Goal: Information Seeking & Learning: Learn about a topic

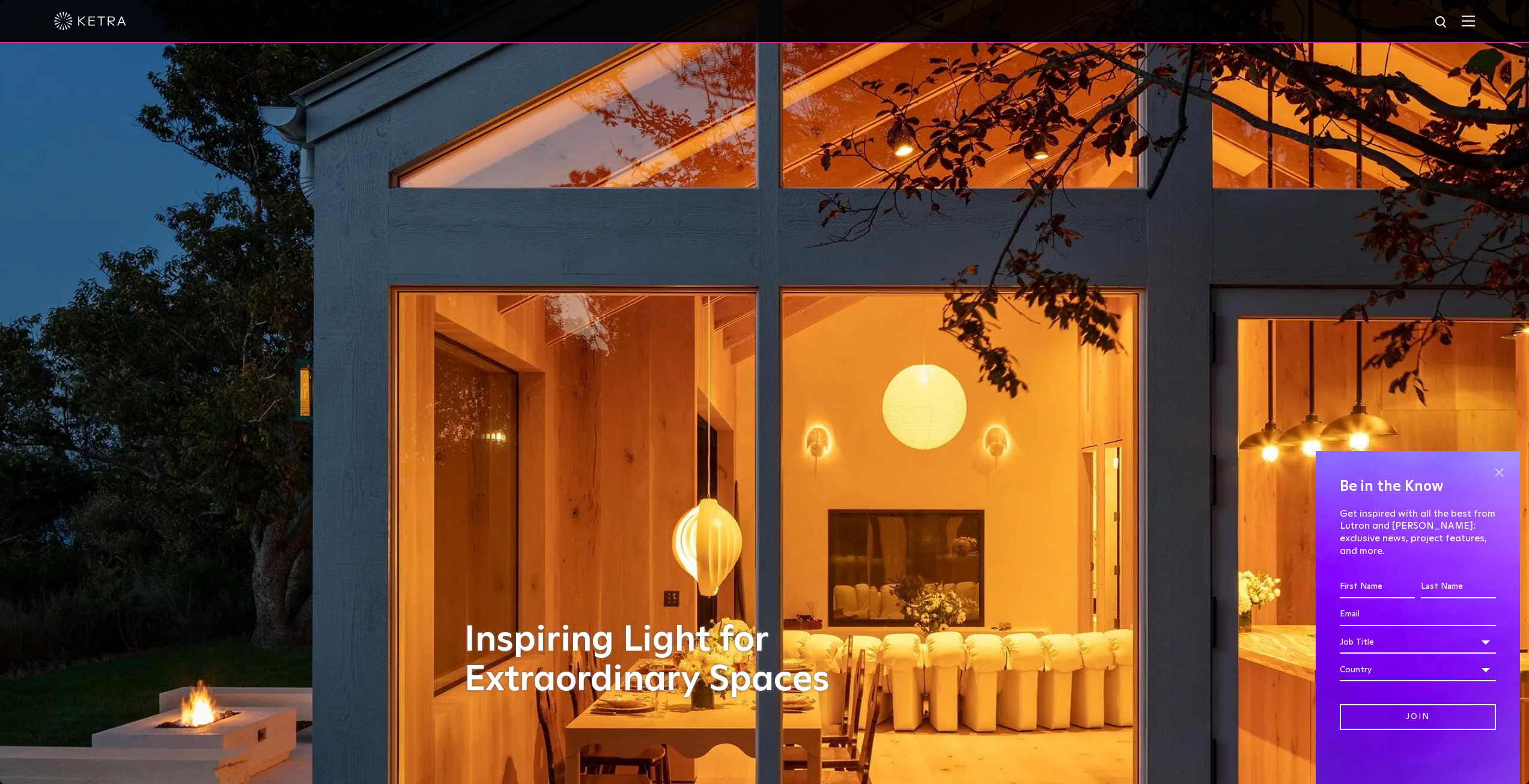
click at [1493, 481] on span at bounding box center [1499, 472] width 18 height 18
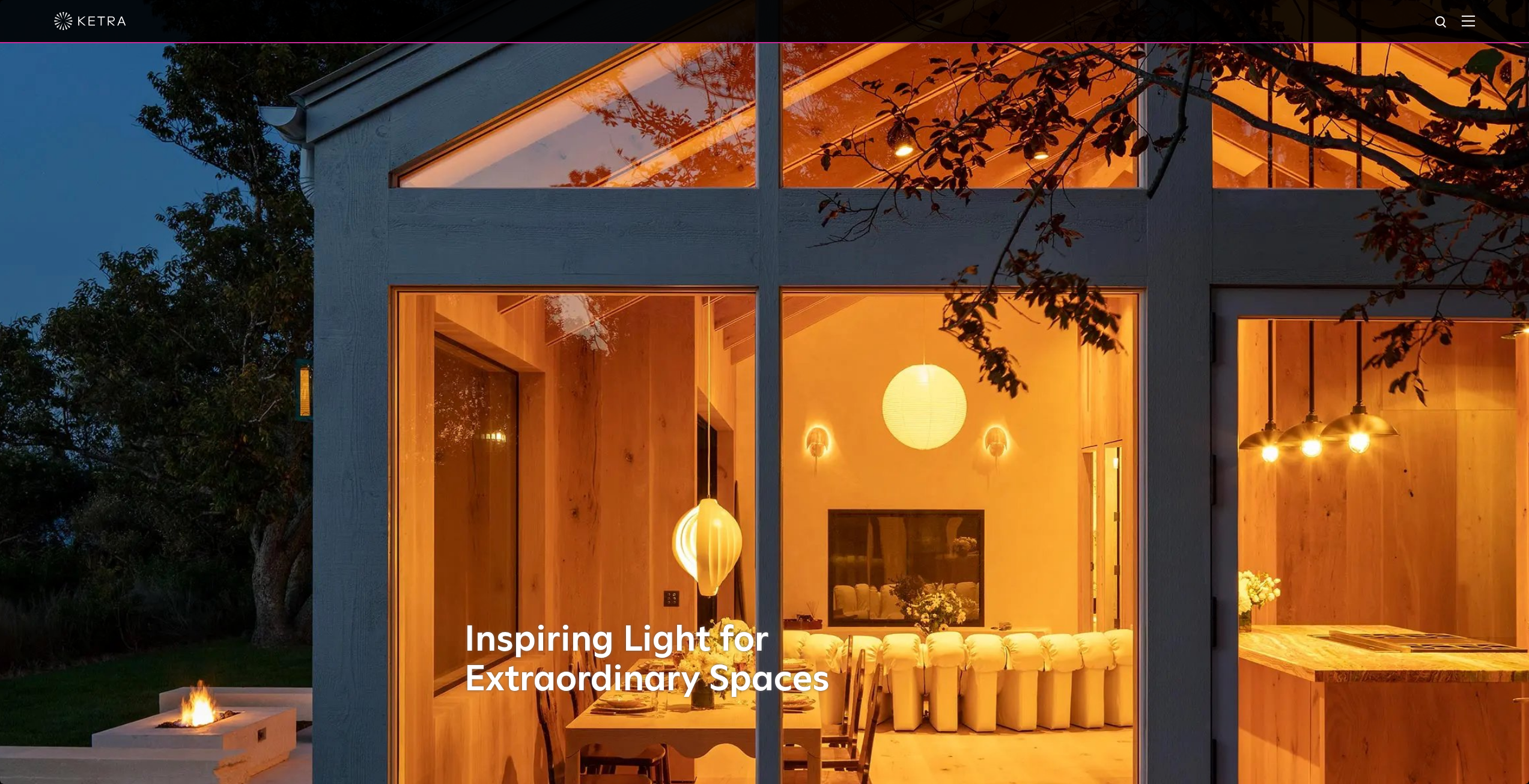
click at [1475, 23] on img at bounding box center [1468, 21] width 14 height 12
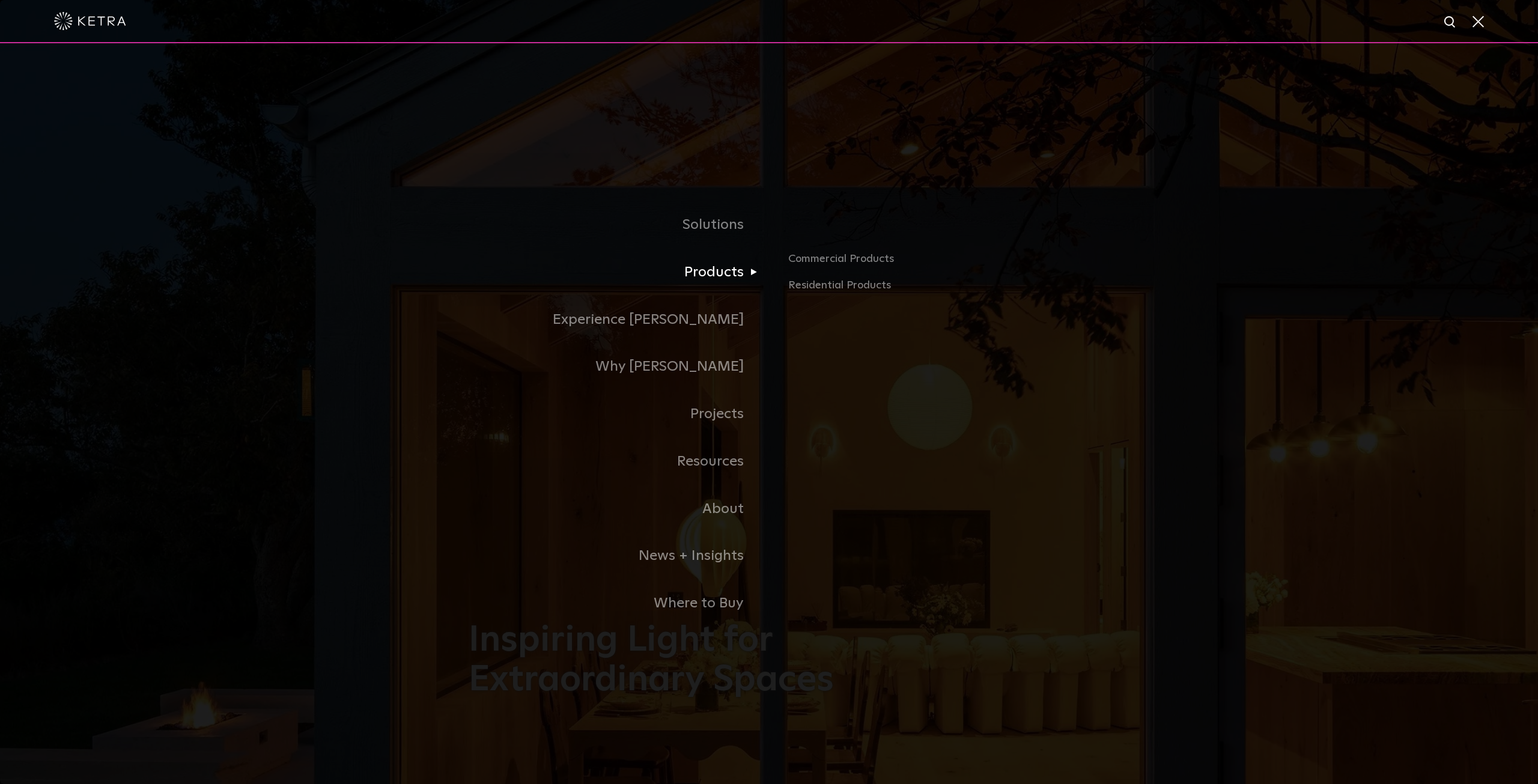
click at [731, 270] on link "Products" at bounding box center [618, 272] width 300 height 47
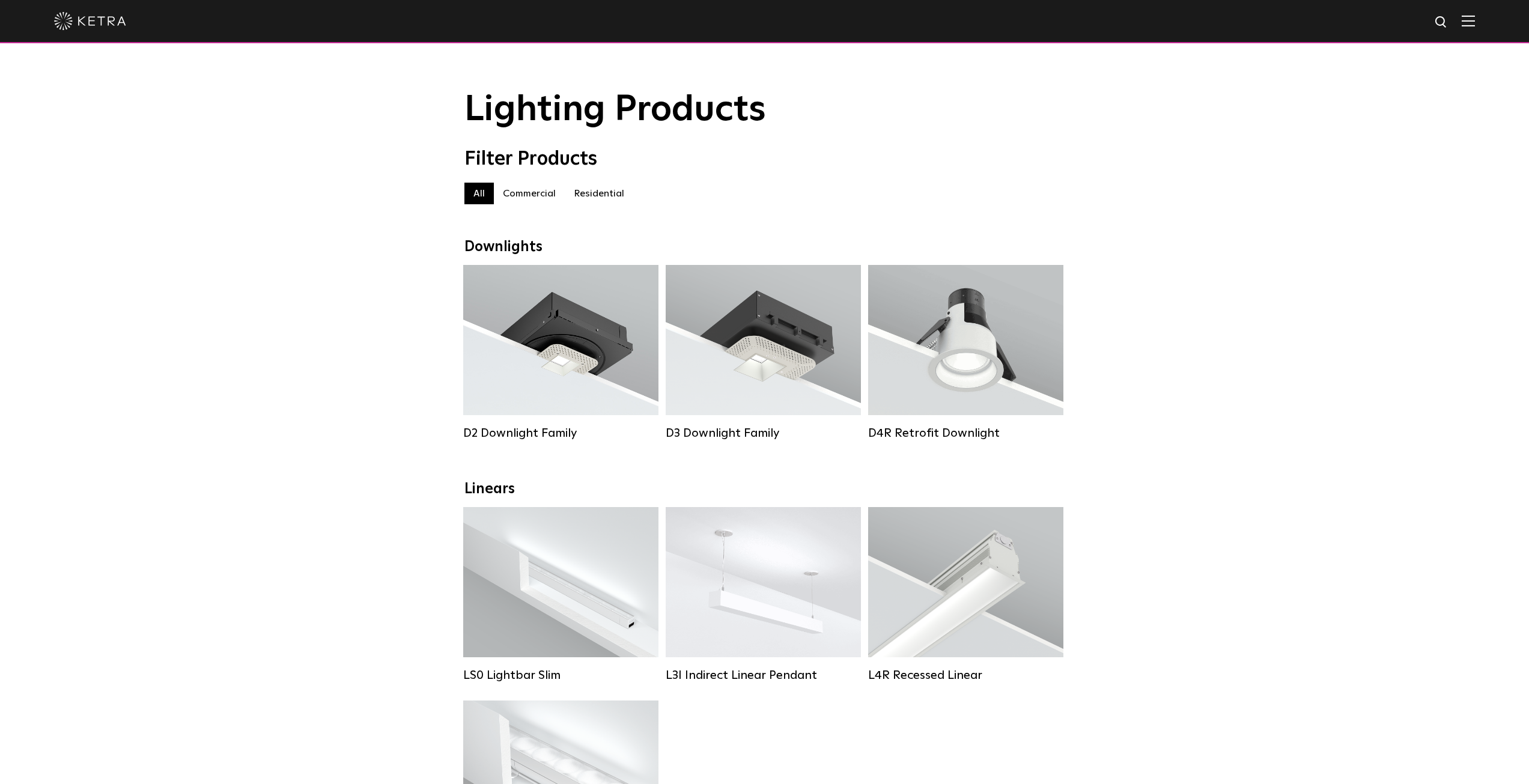
click at [538, 203] on label "Commercial" at bounding box center [529, 193] width 70 height 21
click at [587, 191] on label "Residential" at bounding box center [598, 193] width 68 height 21
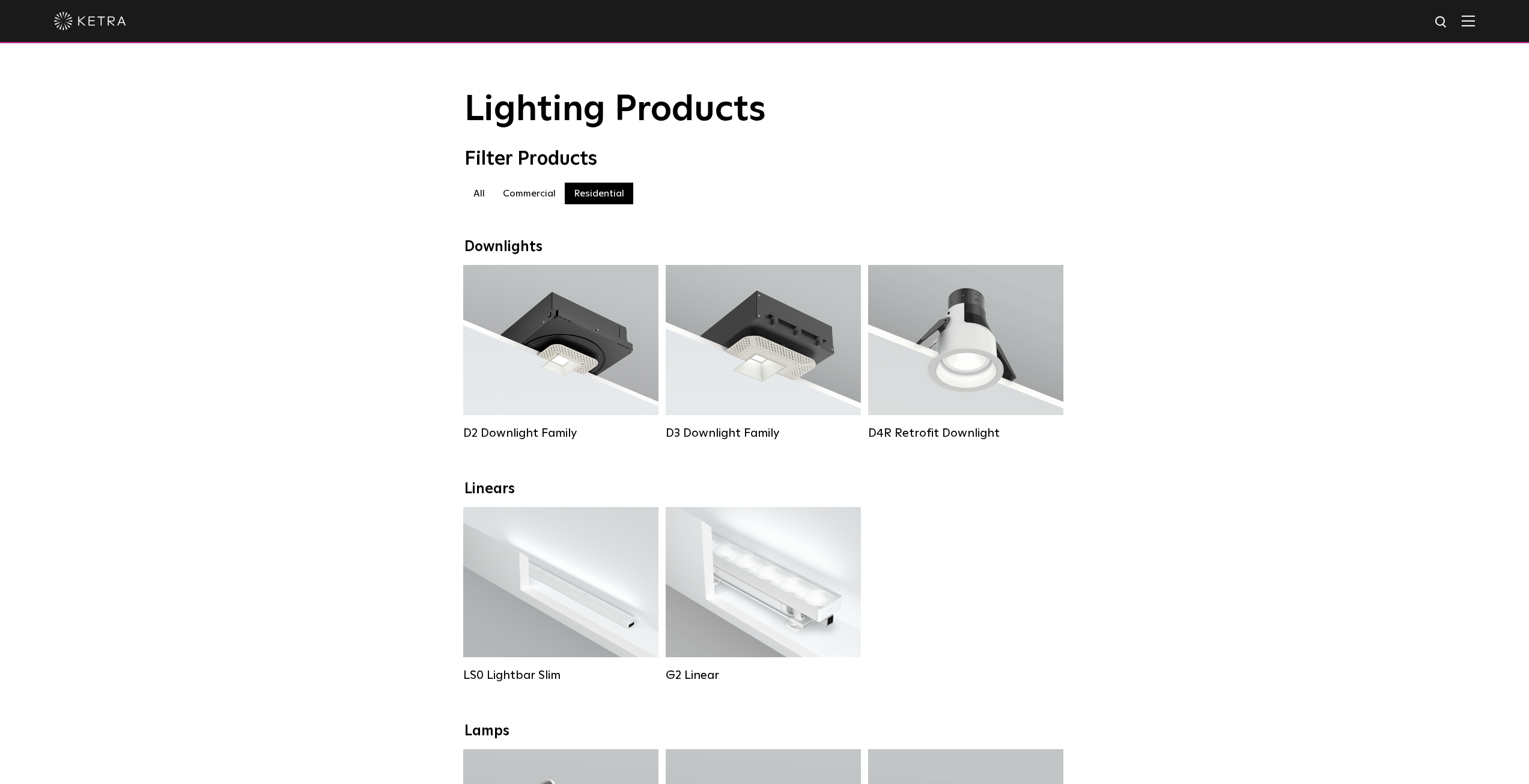
click at [528, 197] on label "Commercial" at bounding box center [529, 193] width 70 height 21
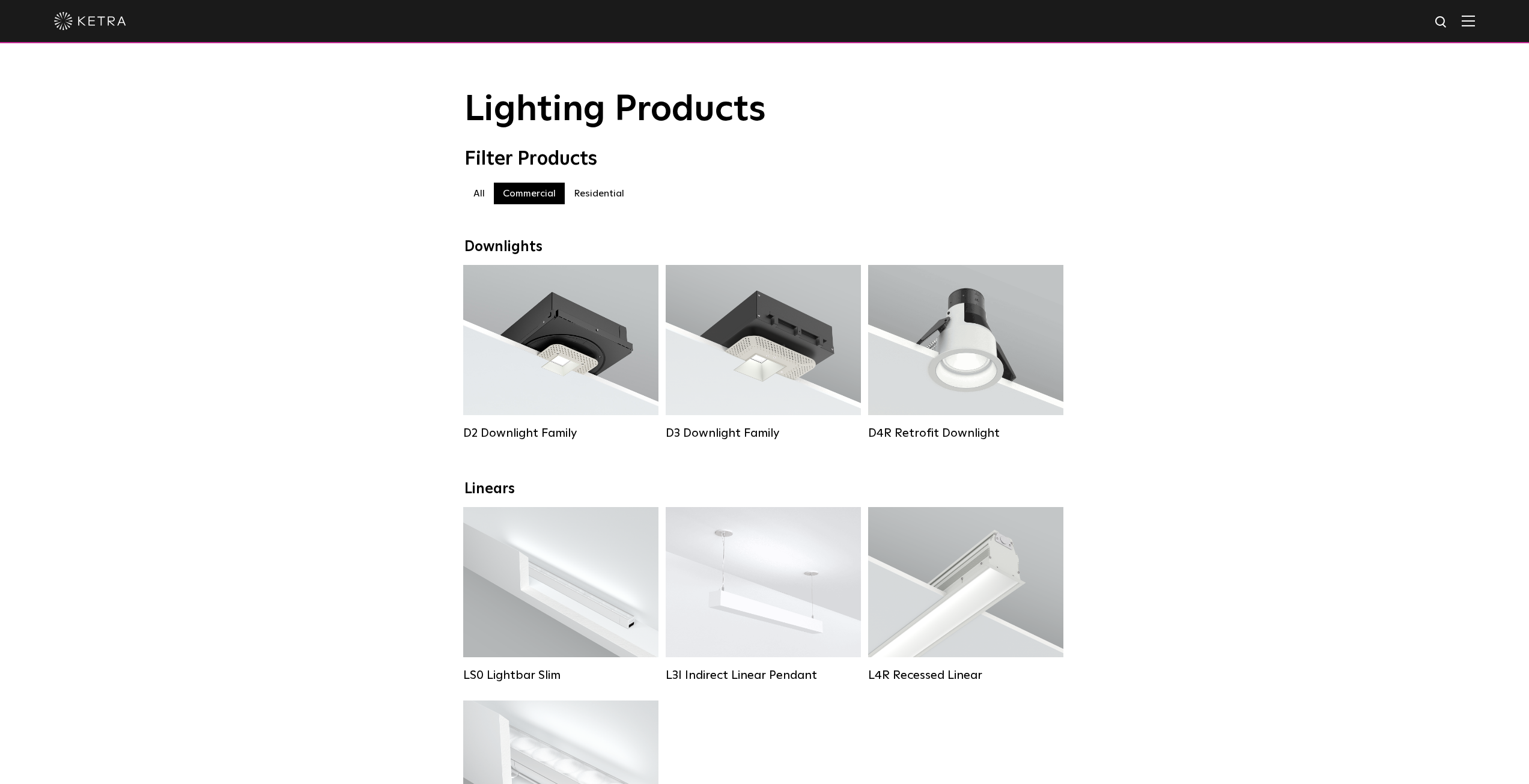
click at [595, 197] on label "Residential" at bounding box center [598, 193] width 68 height 21
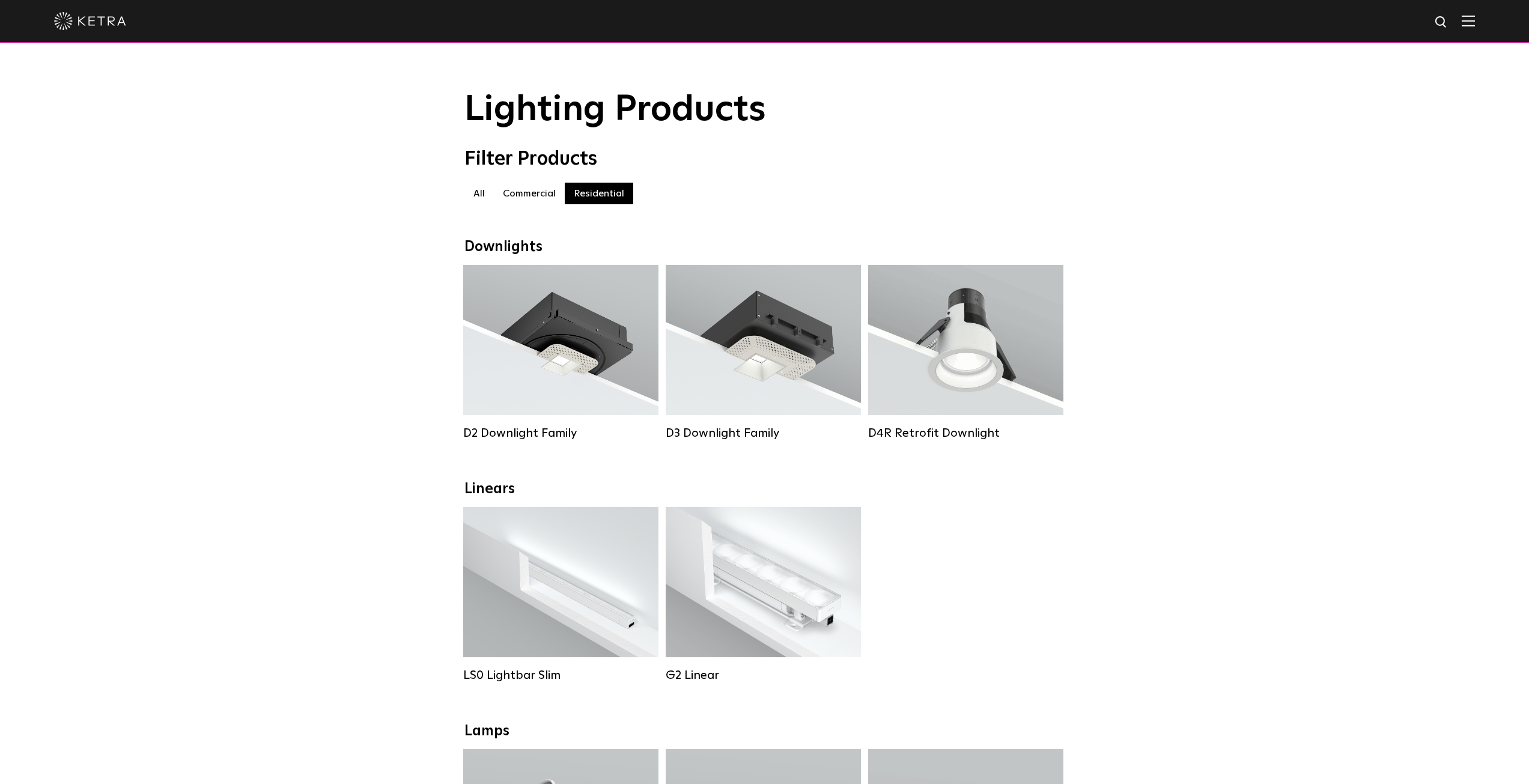
click at [107, 21] on img at bounding box center [90, 20] width 72 height 18
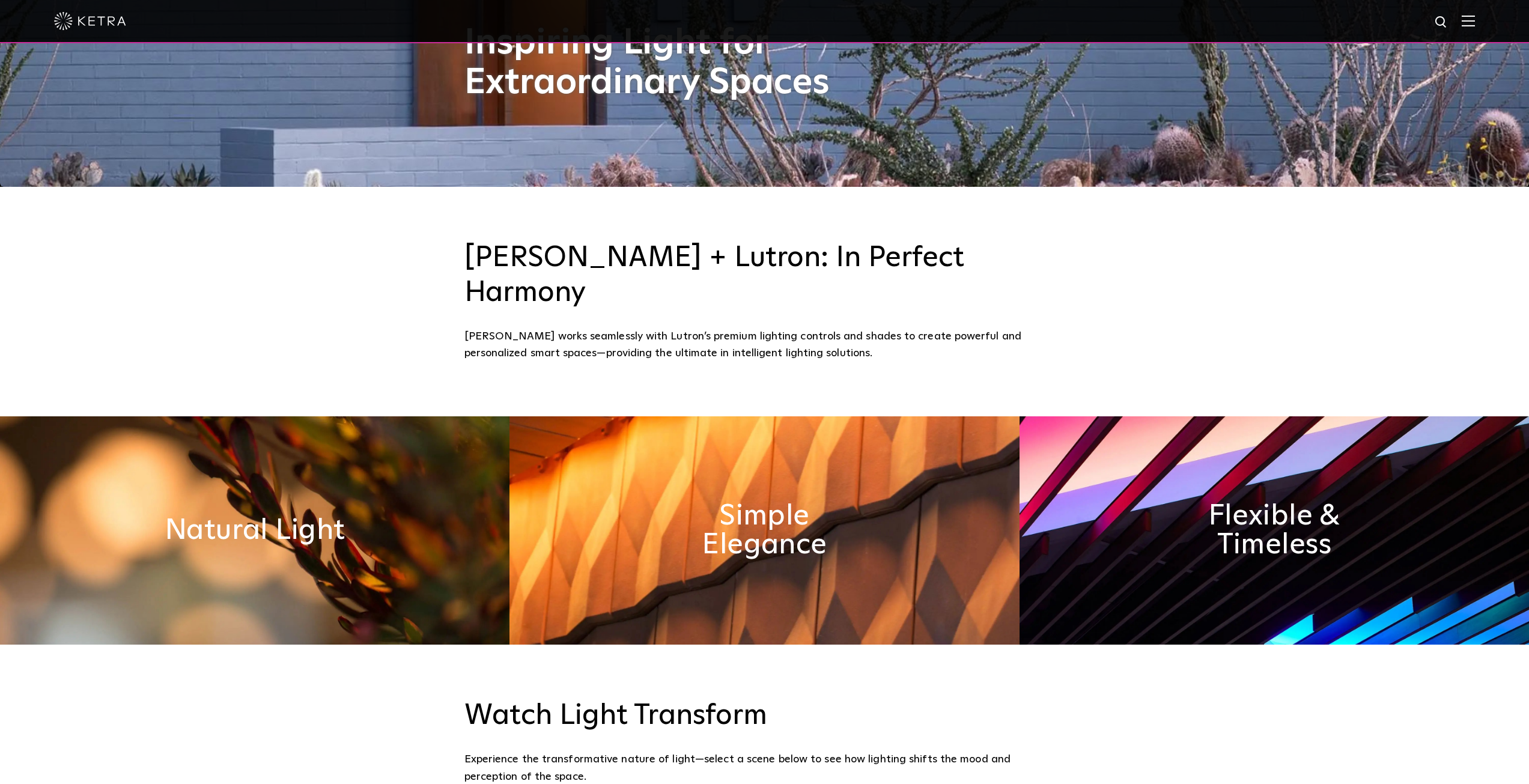
scroll to position [573, 0]
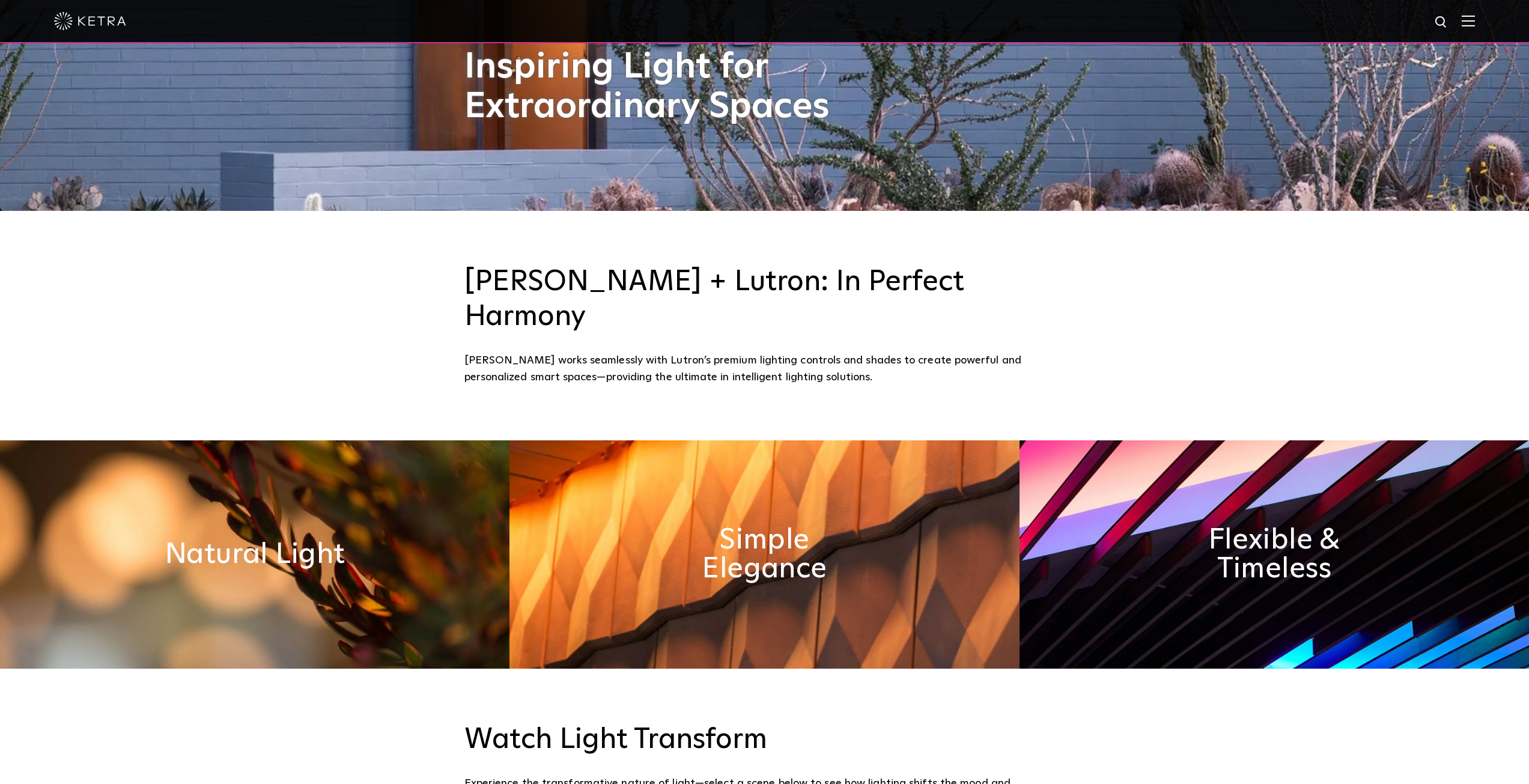
click at [217, 547] on img at bounding box center [255, 554] width 509 height 229
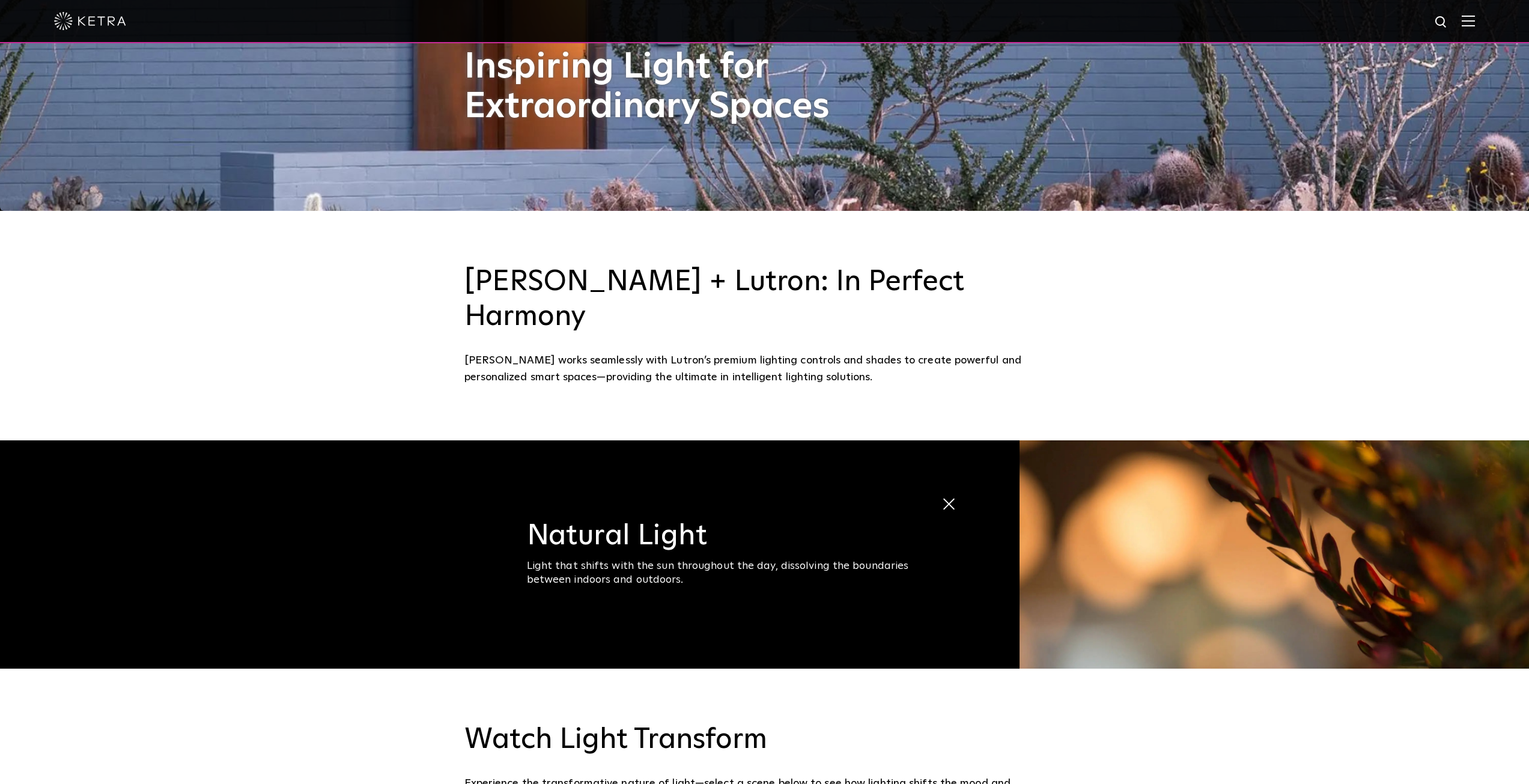
click at [945, 491] on span at bounding box center [955, 504] width 27 height 27
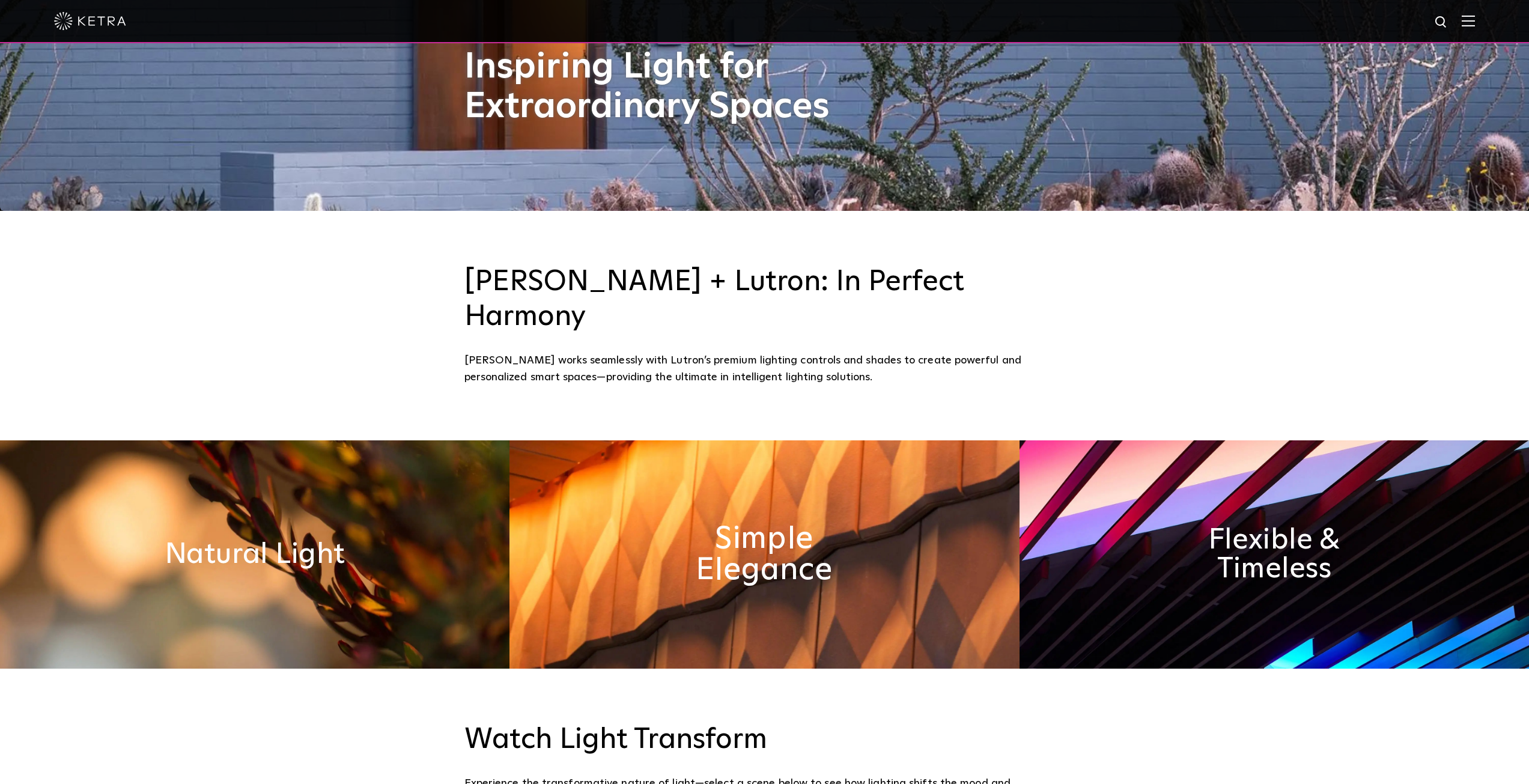
click at [840, 523] on h2 "Simple Elegance" at bounding box center [764, 554] width 200 height 63
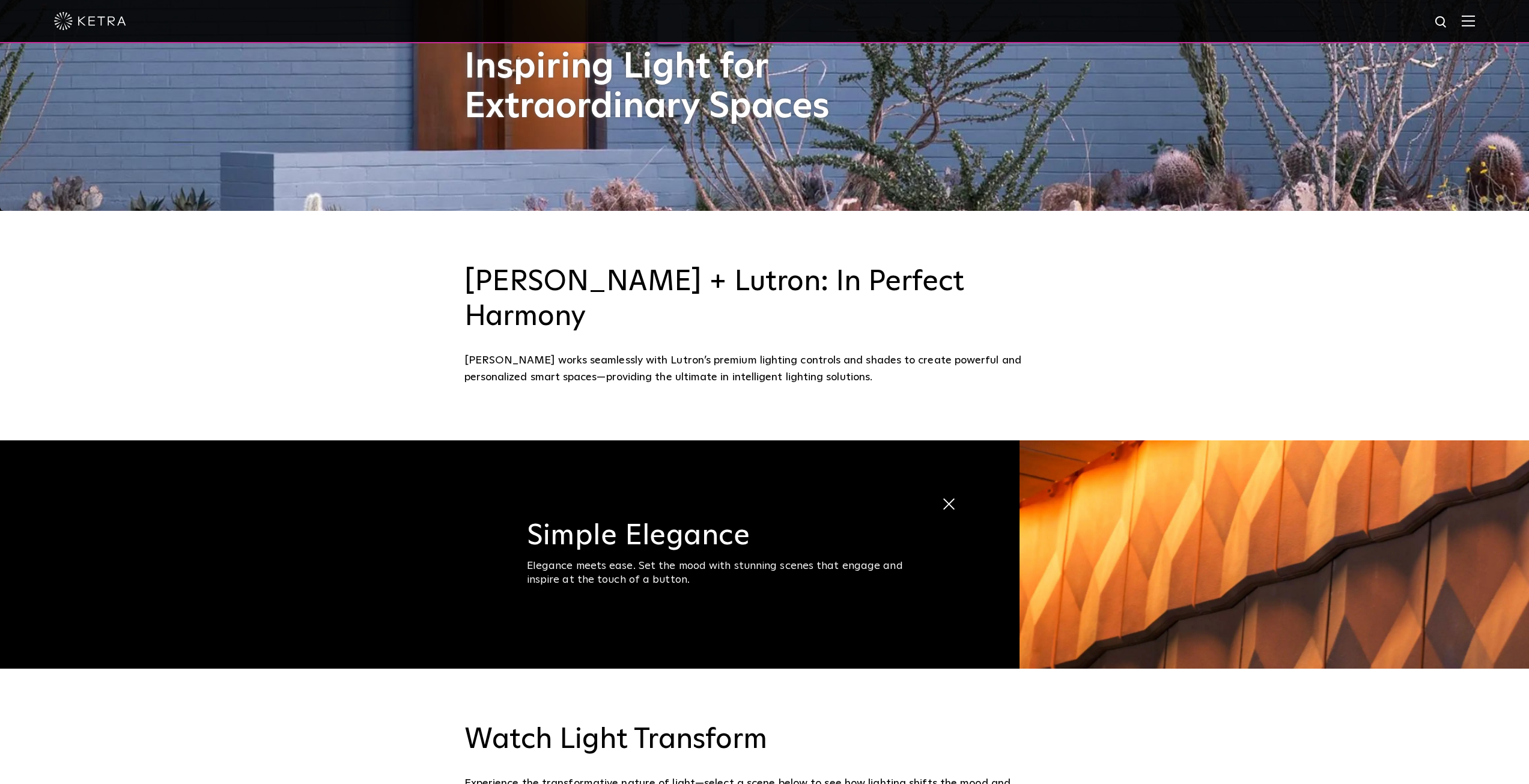
click at [947, 491] on span at bounding box center [955, 504] width 27 height 27
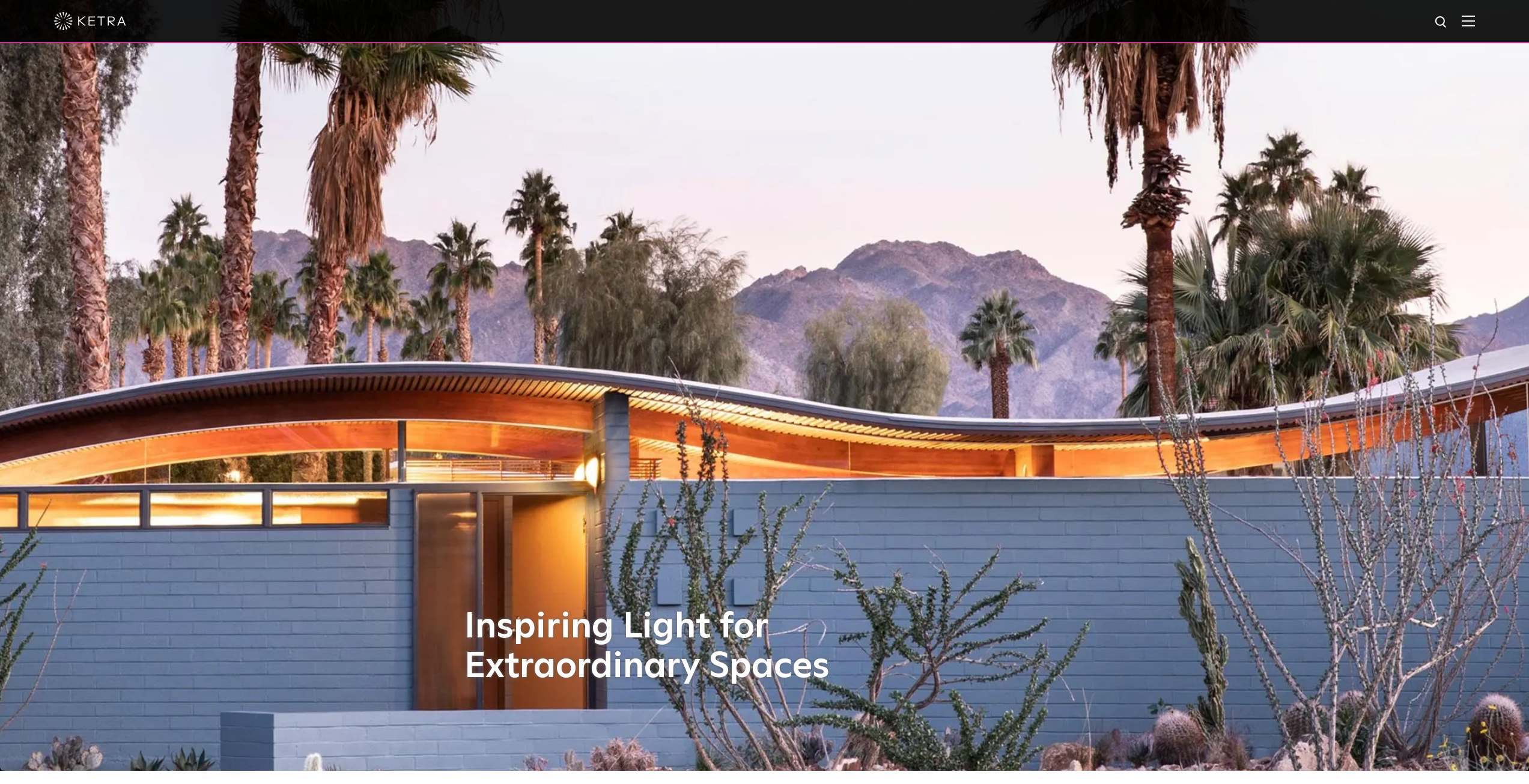
scroll to position [0, 0]
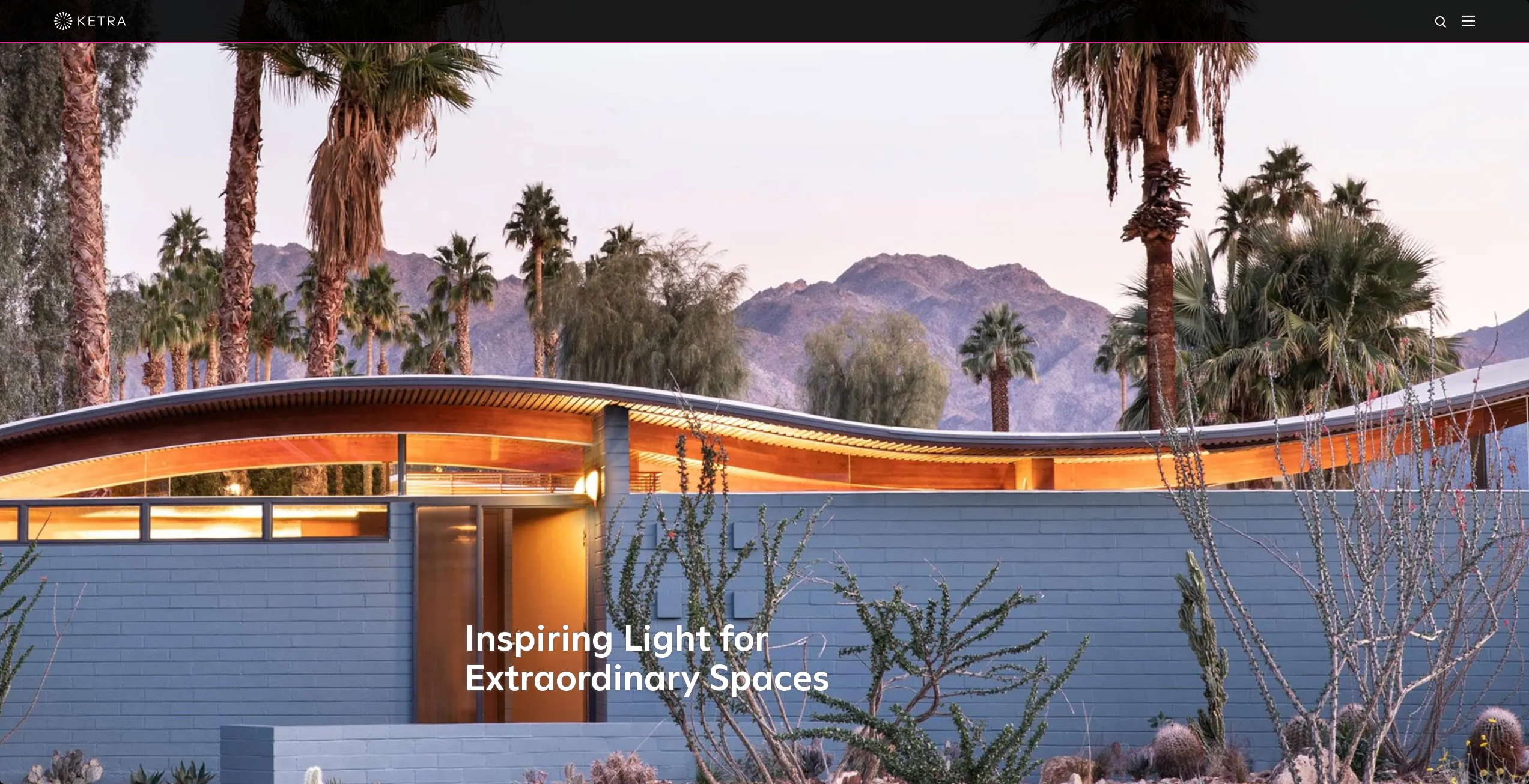
click at [1475, 30] on div at bounding box center [764, 21] width 1421 height 42
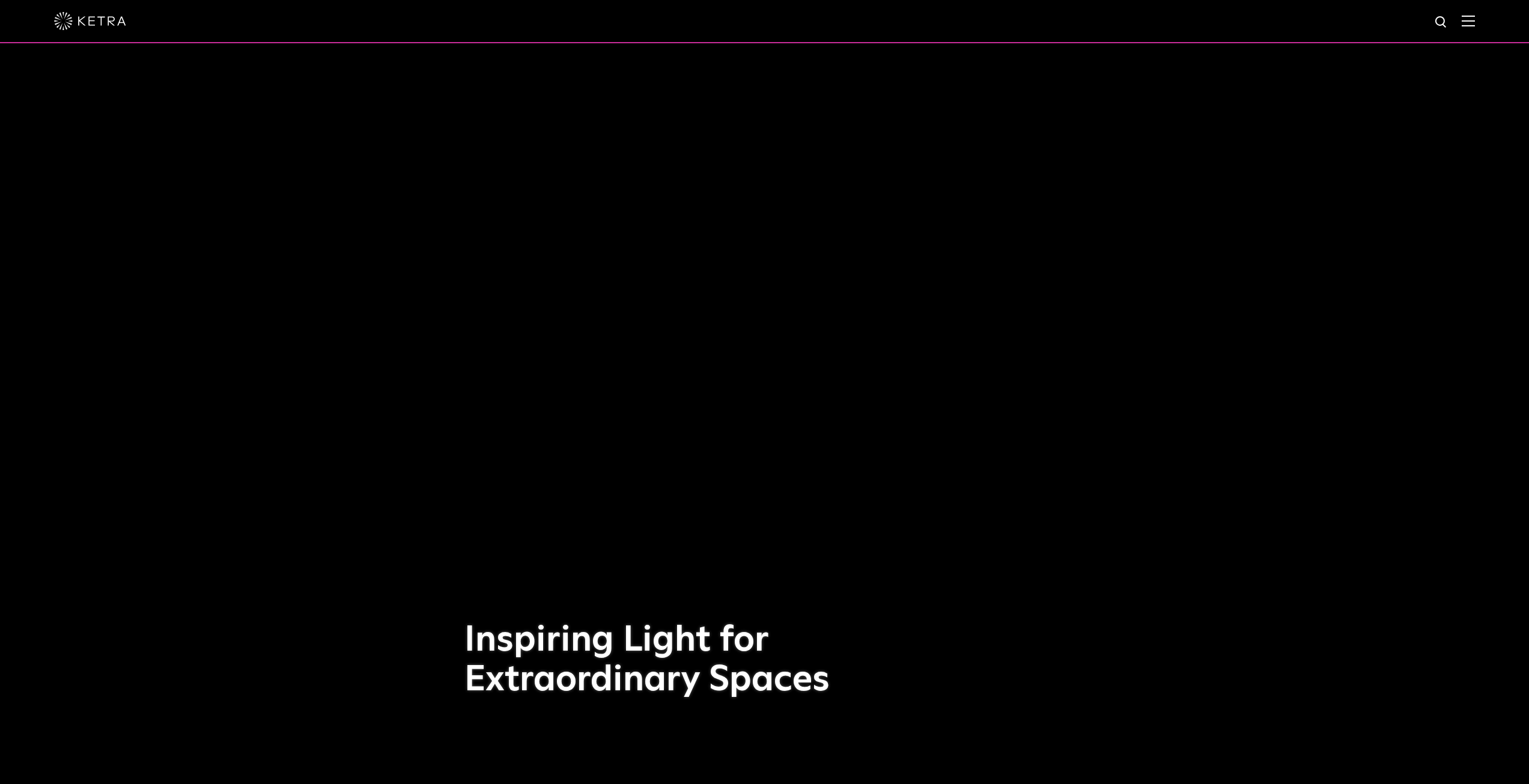
click at [1475, 22] on img at bounding box center [1468, 21] width 14 height 12
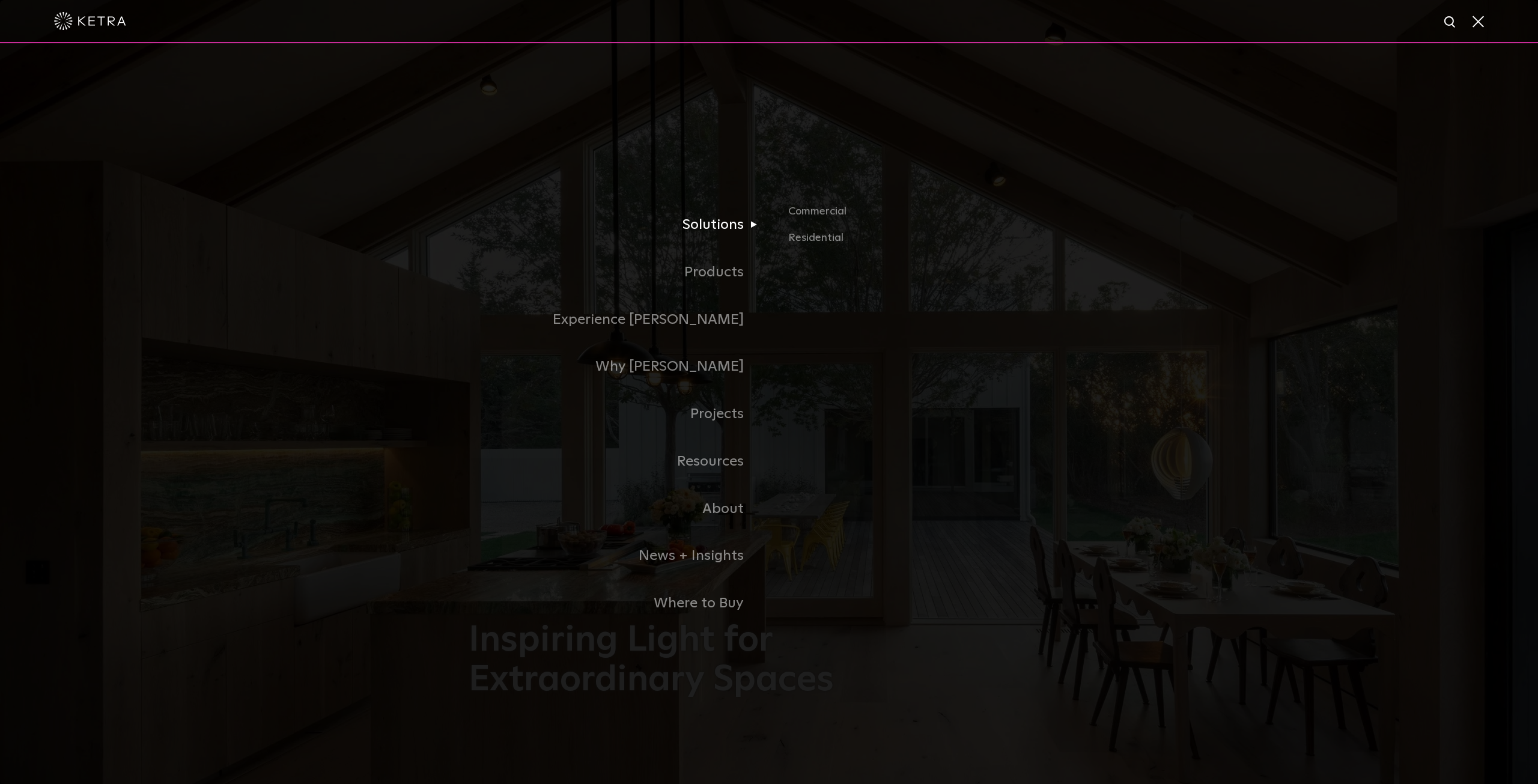
click at [712, 231] on link "Solutions" at bounding box center [618, 225] width 300 height 47
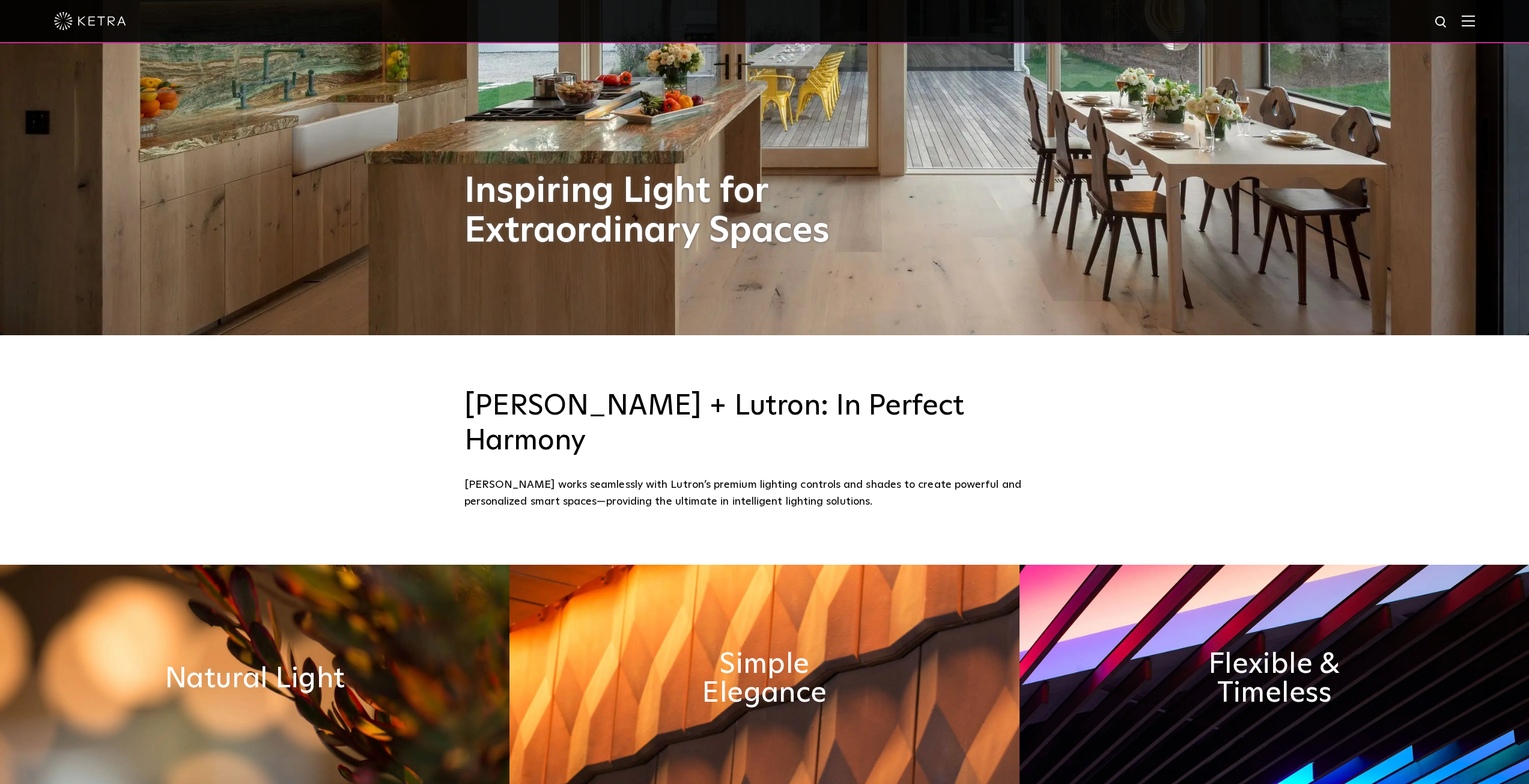
scroll to position [560, 0]
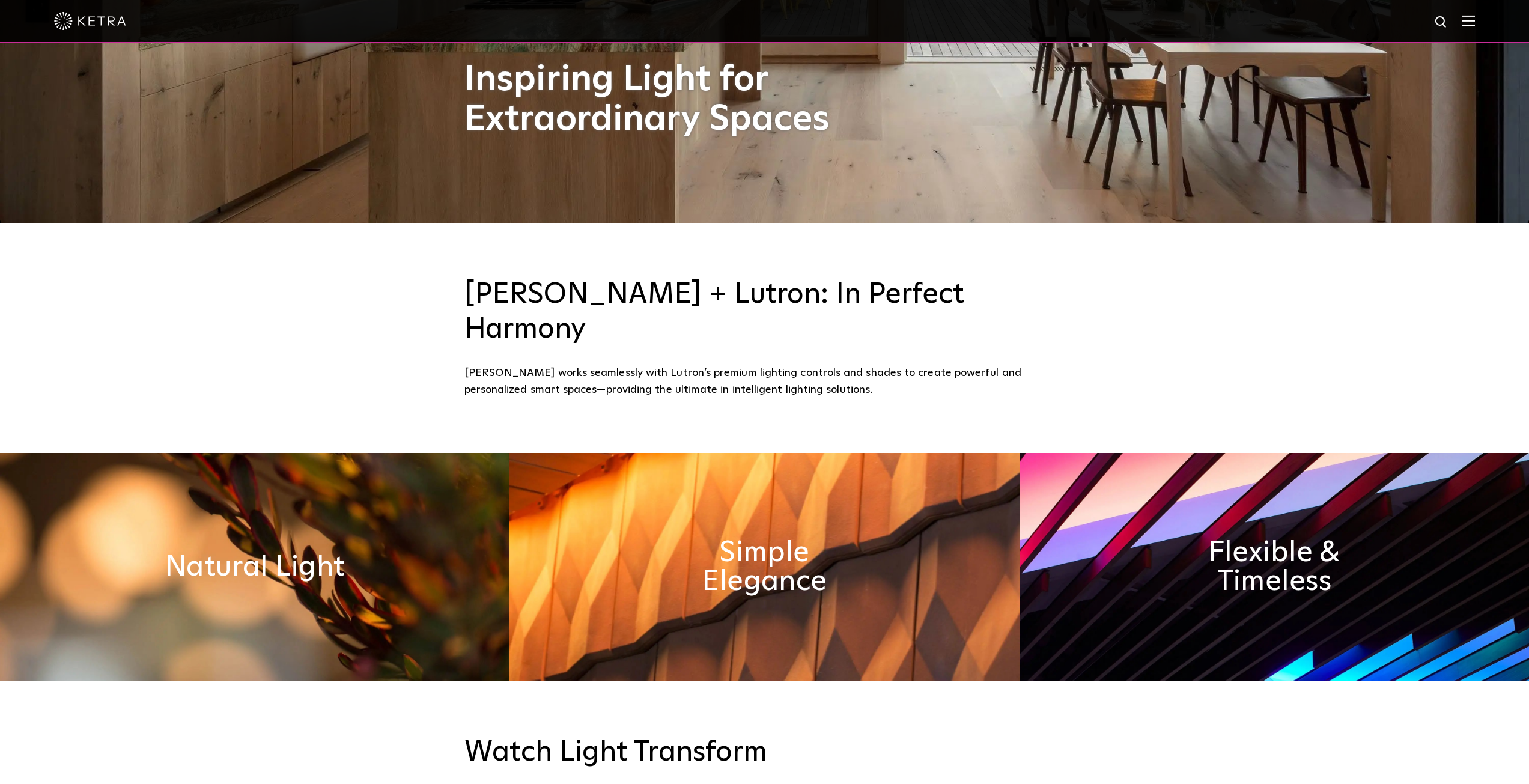
click at [1475, 30] on div at bounding box center [764, 21] width 1421 height 42
click at [1475, 23] on img at bounding box center [1468, 21] width 14 height 12
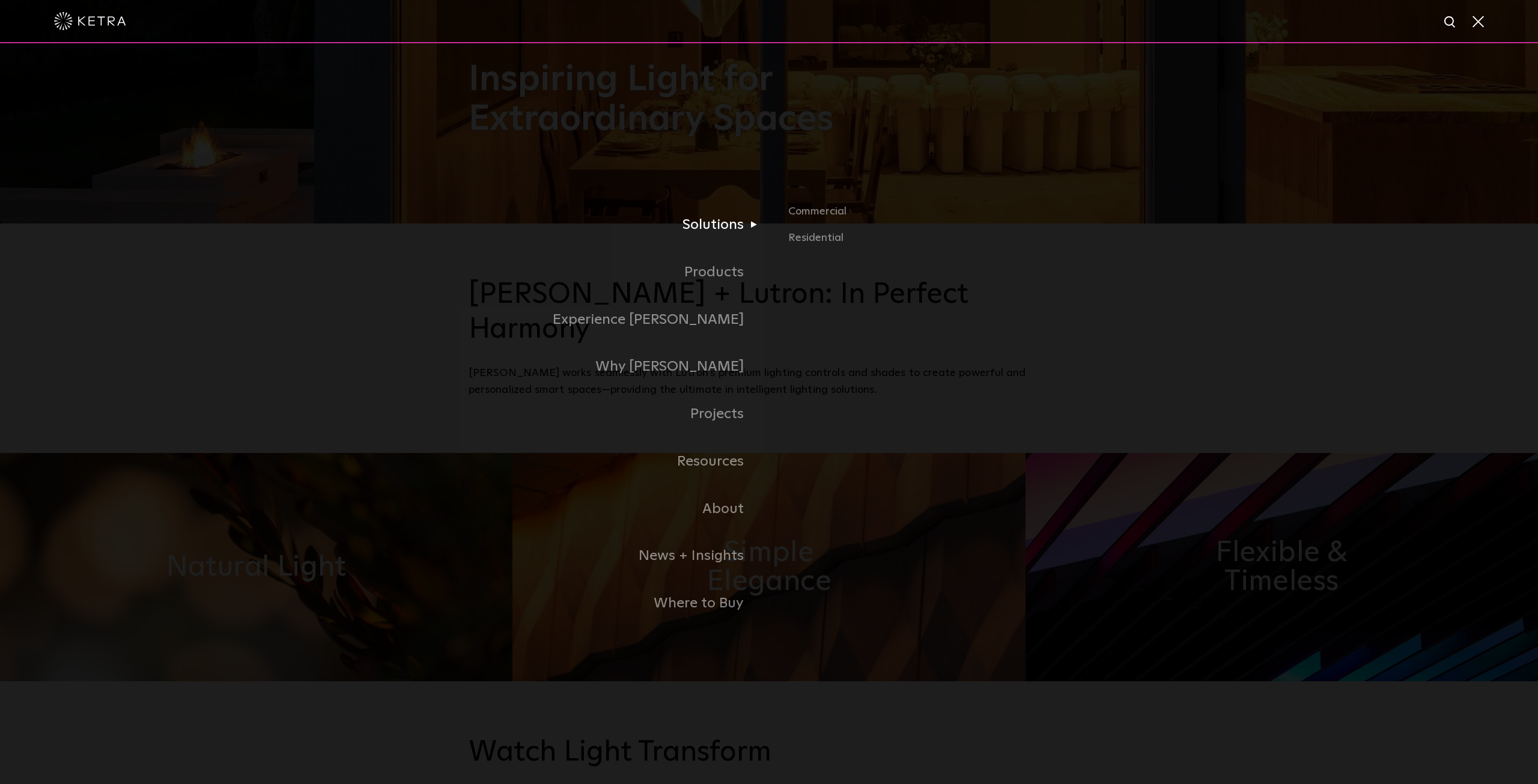
click at [720, 220] on link "Solutions" at bounding box center [618, 225] width 300 height 47
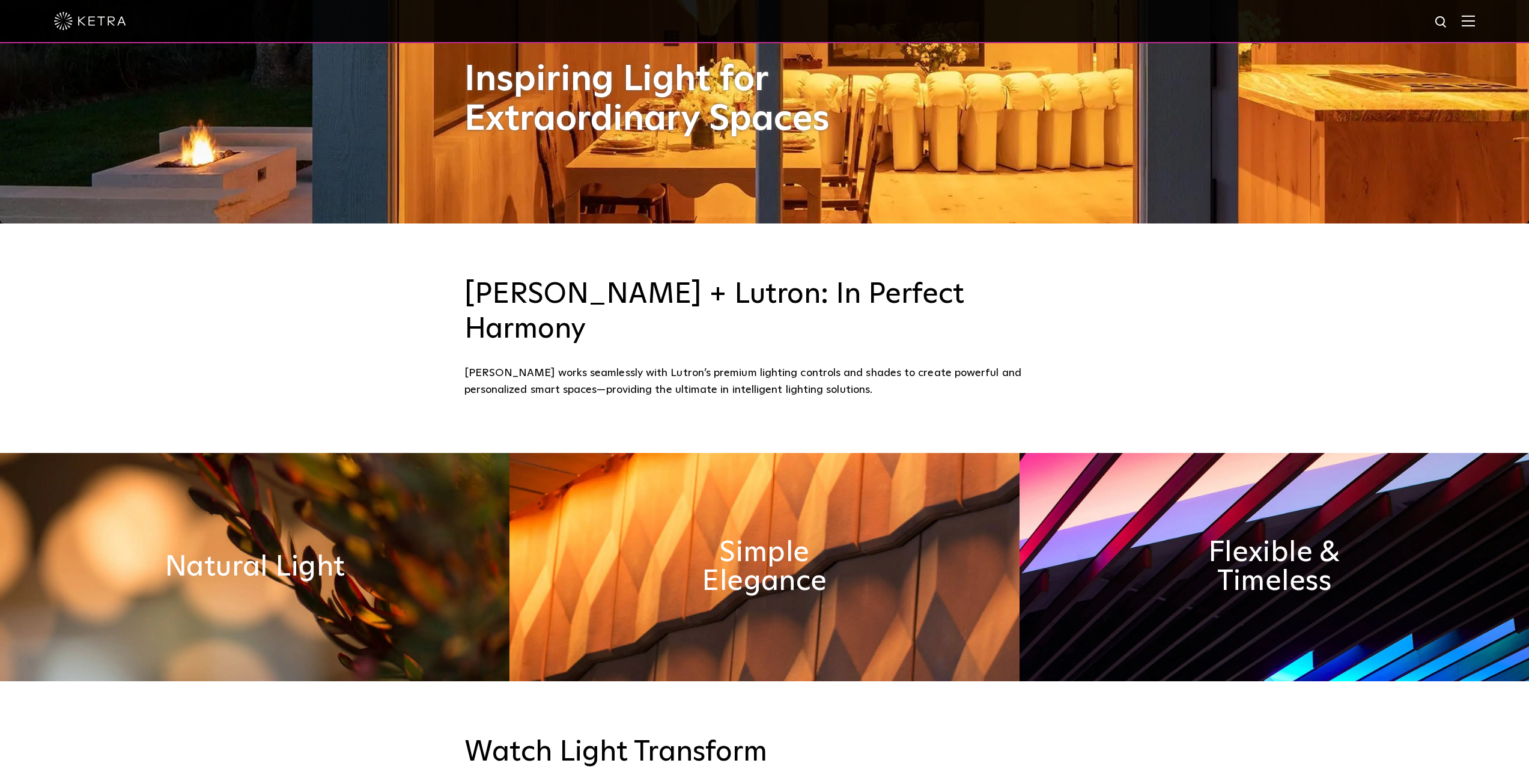
click at [1474, 20] on img at bounding box center [1468, 21] width 14 height 12
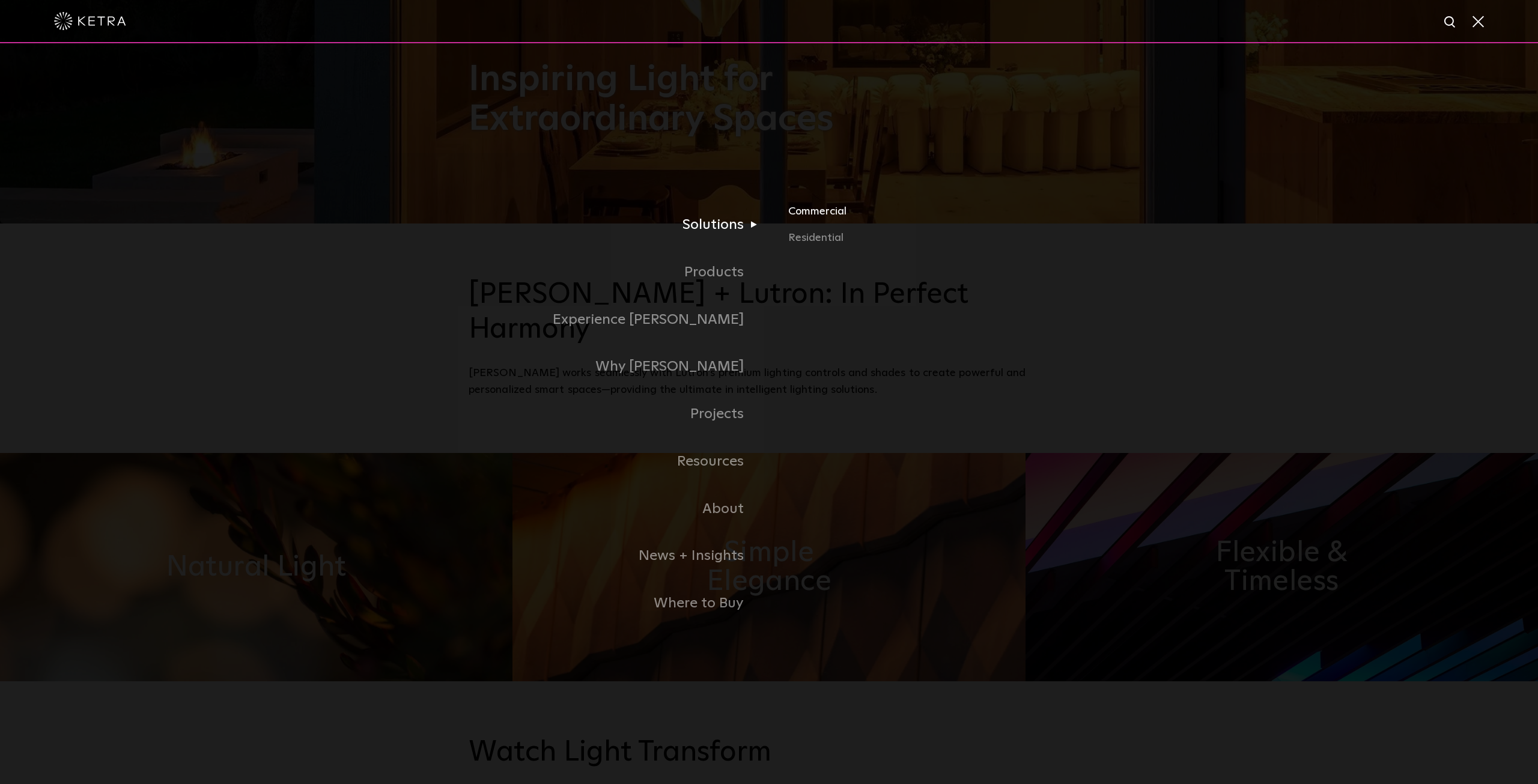
click at [810, 214] on link "Commercial" at bounding box center [928, 216] width 281 height 26
